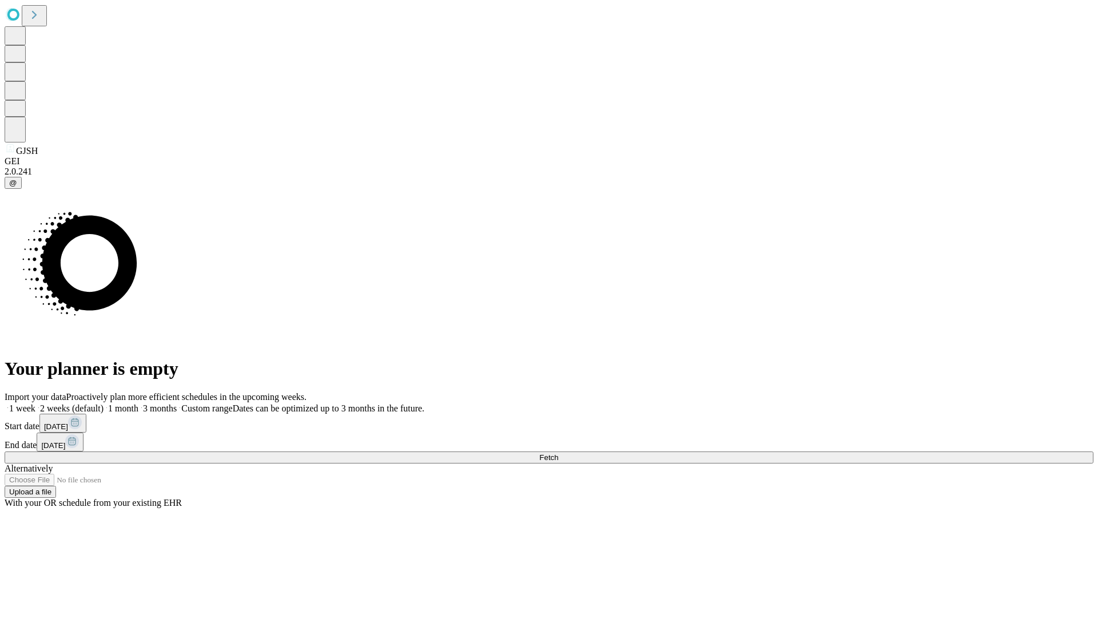
click at [558, 453] on span "Fetch" at bounding box center [548, 457] width 19 height 9
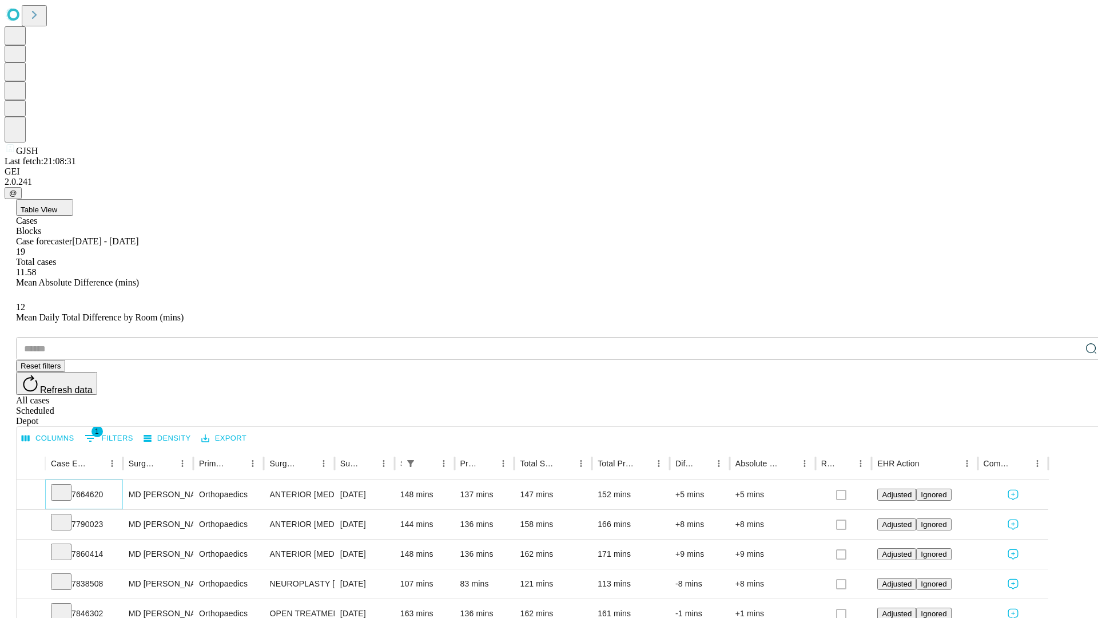
click at [67, 486] on icon at bounding box center [60, 491] width 11 height 11
